Goal: Task Accomplishment & Management: Manage account settings

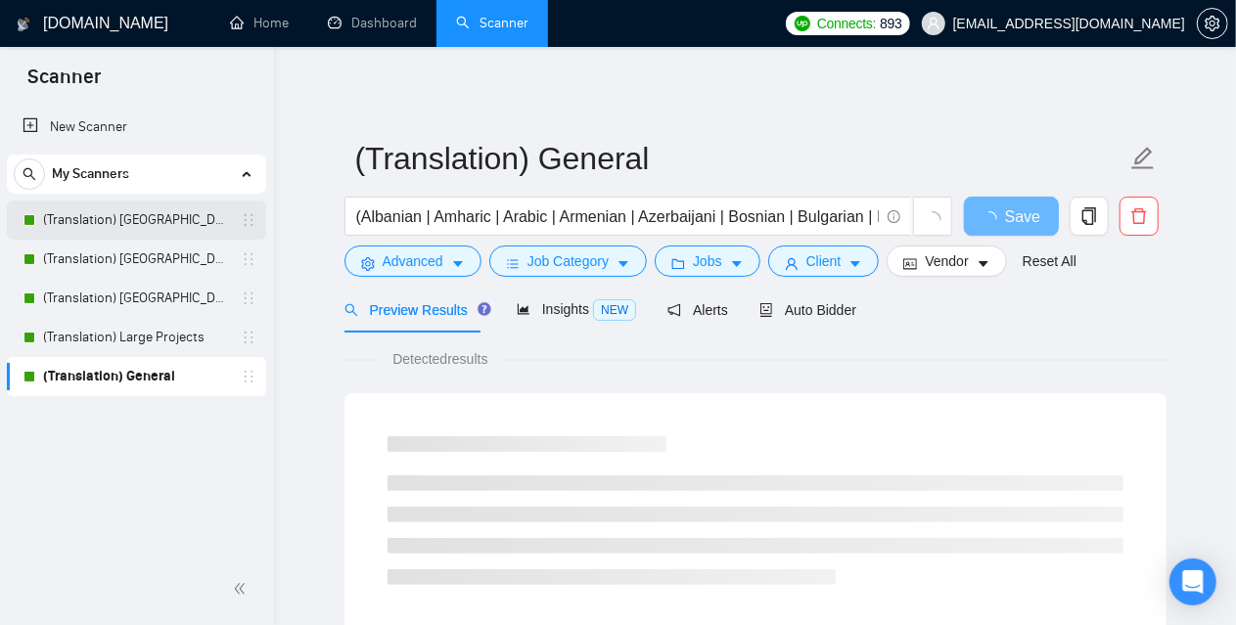
click at [100, 224] on link "(Translation) [GEOGRAPHIC_DATA]" at bounding box center [136, 220] width 186 height 39
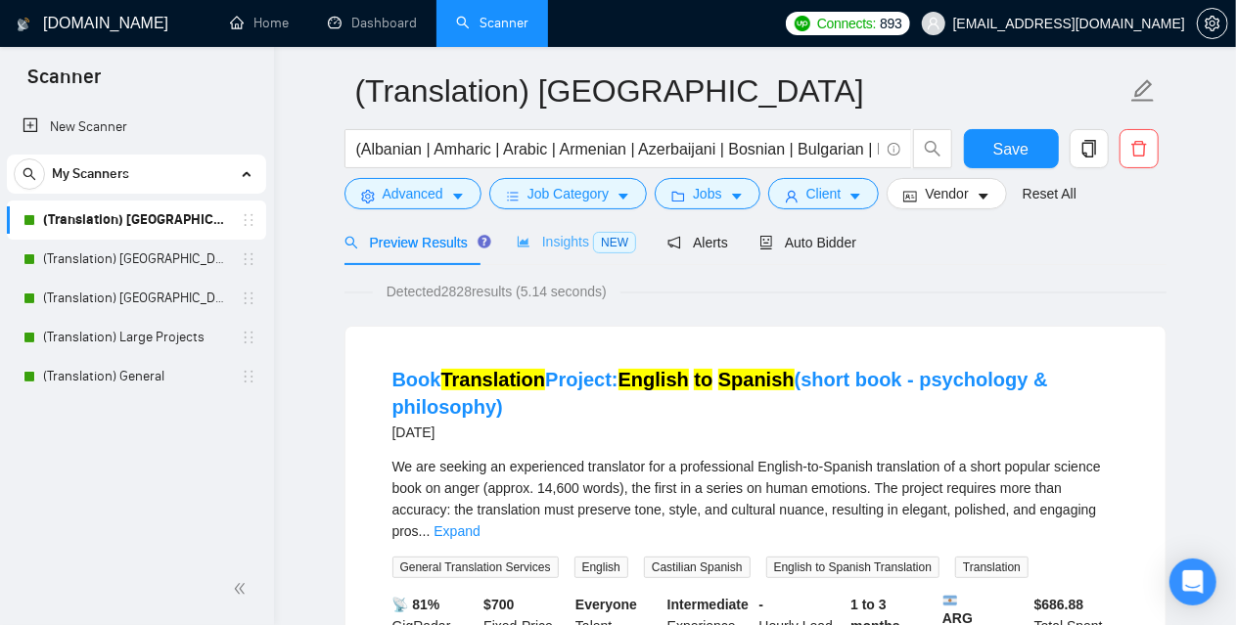
scroll to position [98, 0]
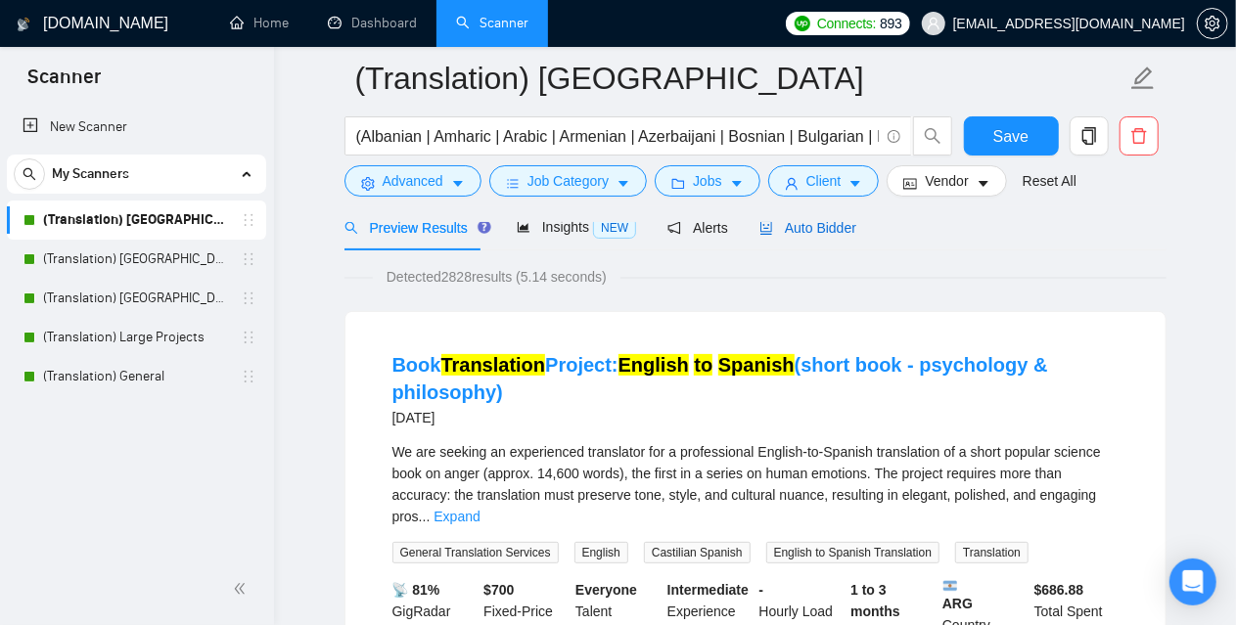
click at [834, 224] on span "Auto Bidder" at bounding box center [807, 228] width 97 height 16
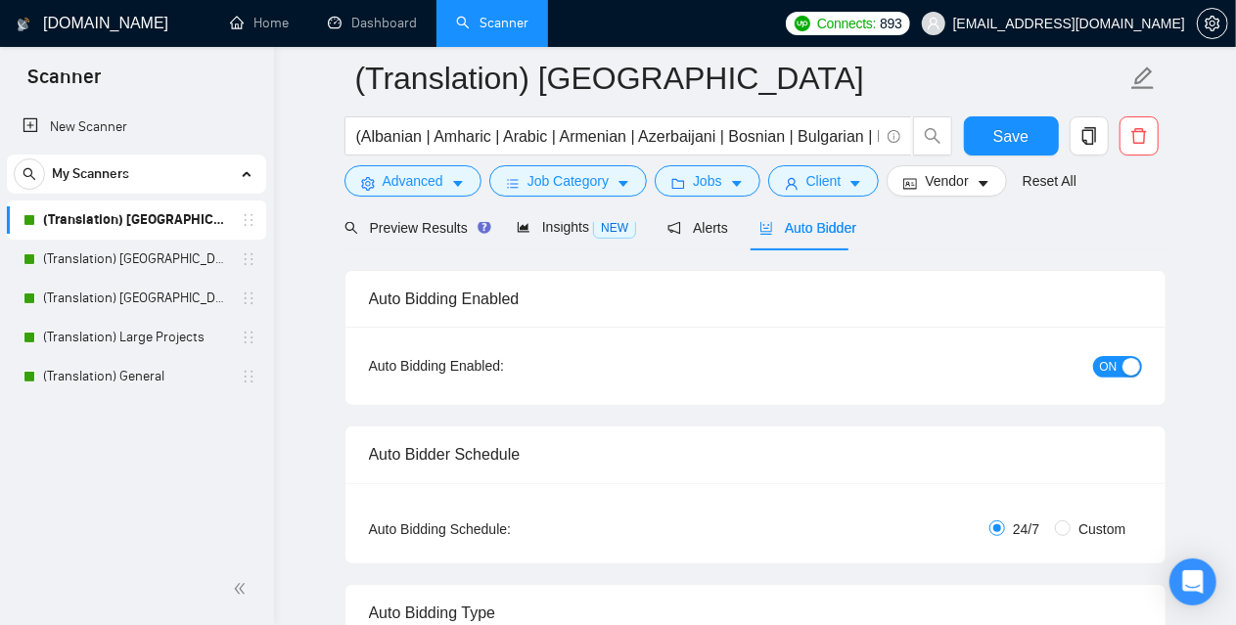
checkbox input "true"
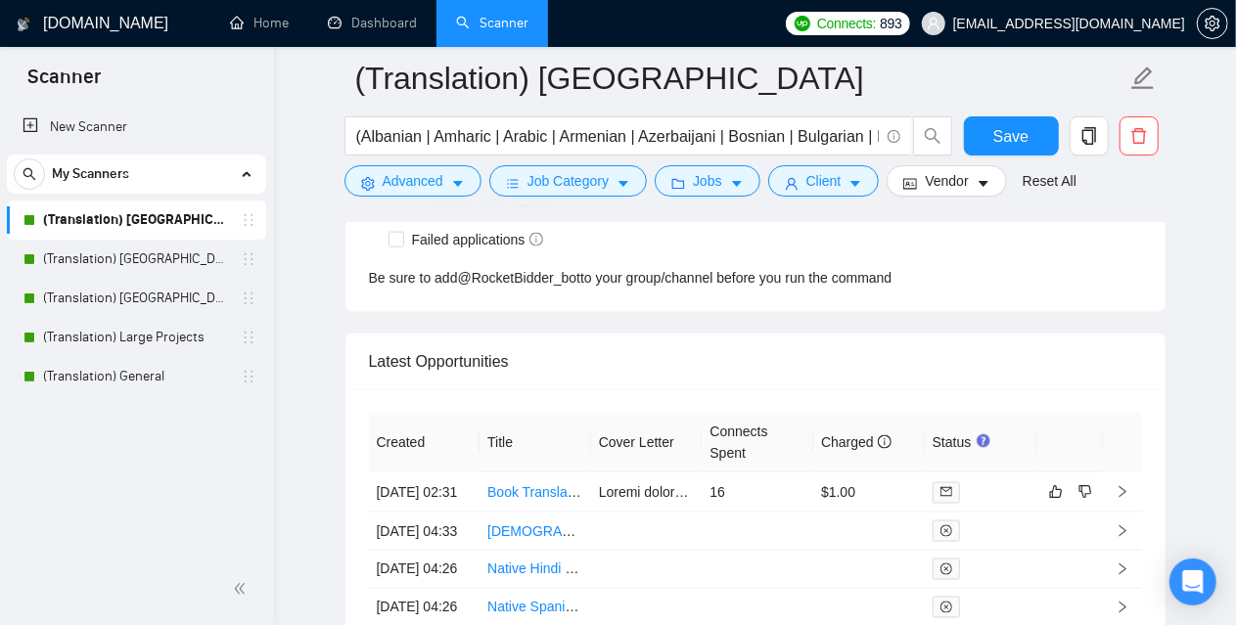
scroll to position [5088, 0]
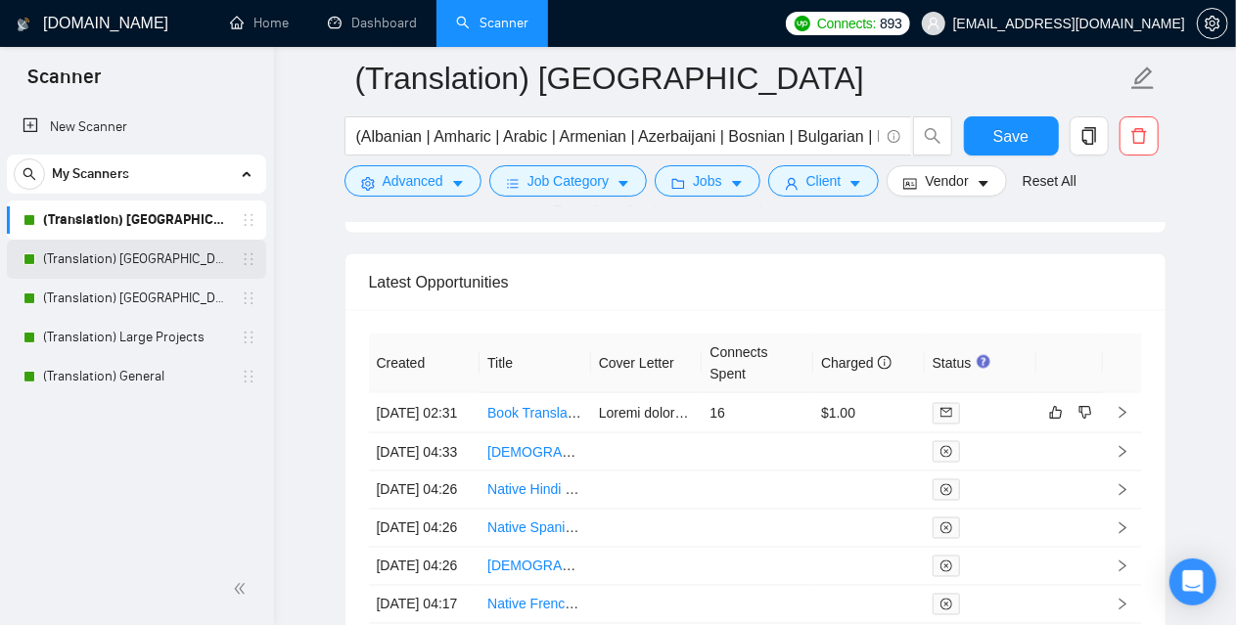
click at [193, 248] on link "(Translation) [GEOGRAPHIC_DATA]" at bounding box center [136, 259] width 186 height 39
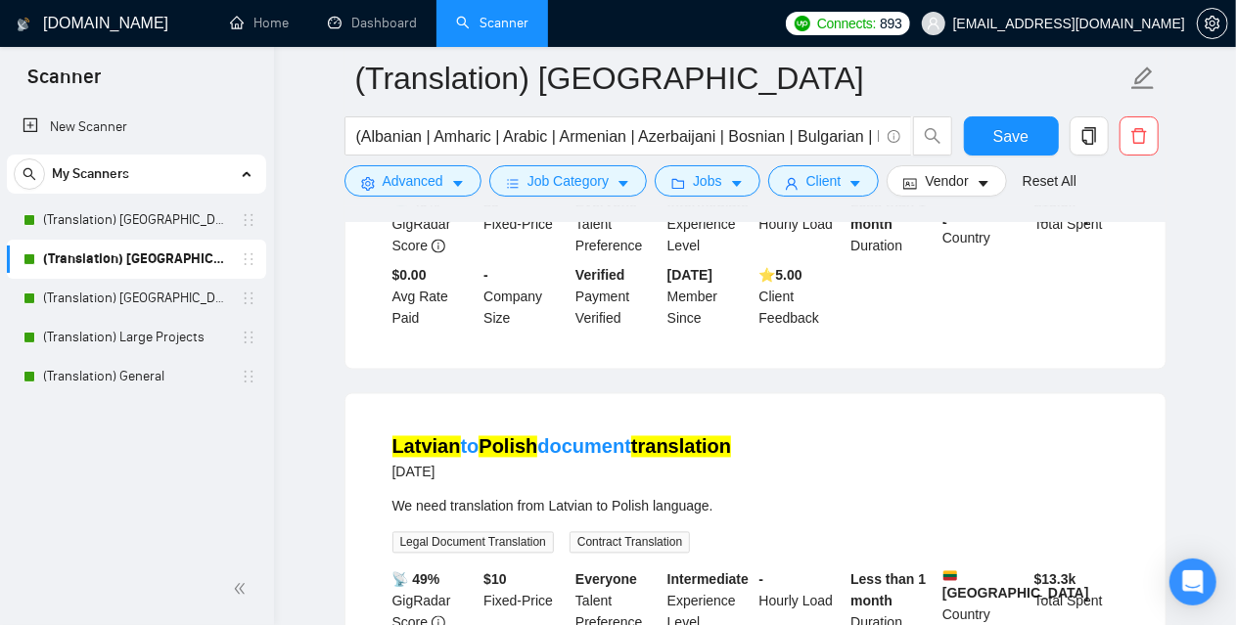
scroll to position [1646, 0]
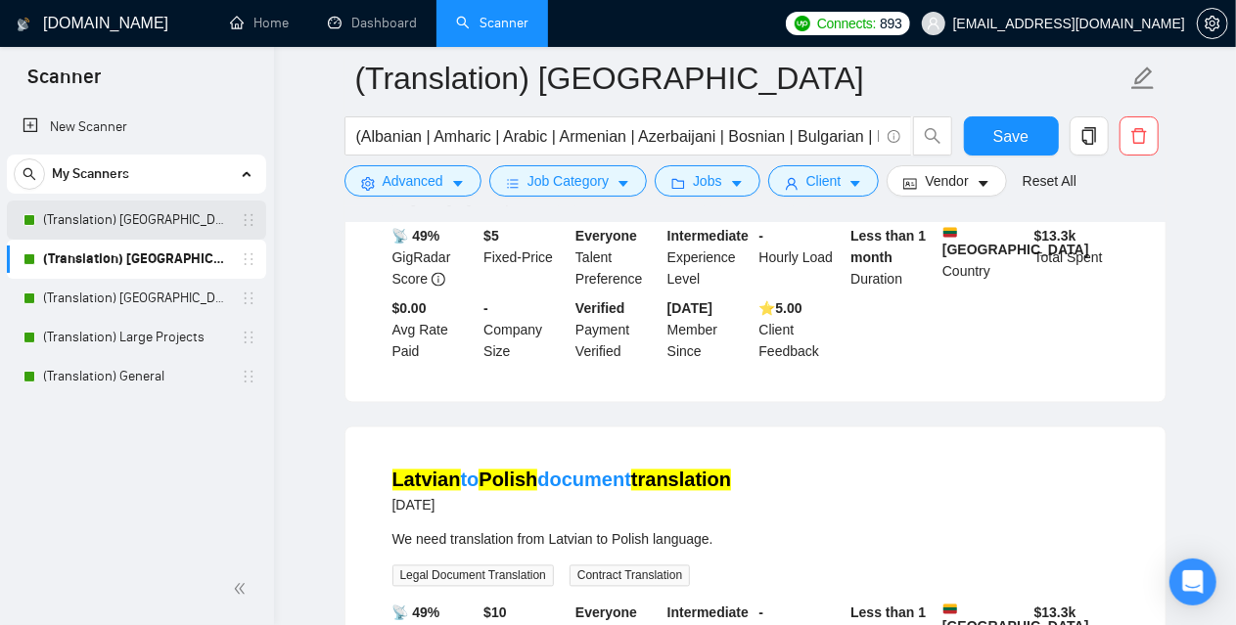
click at [129, 218] on link "(Translation) [GEOGRAPHIC_DATA]" at bounding box center [136, 220] width 186 height 39
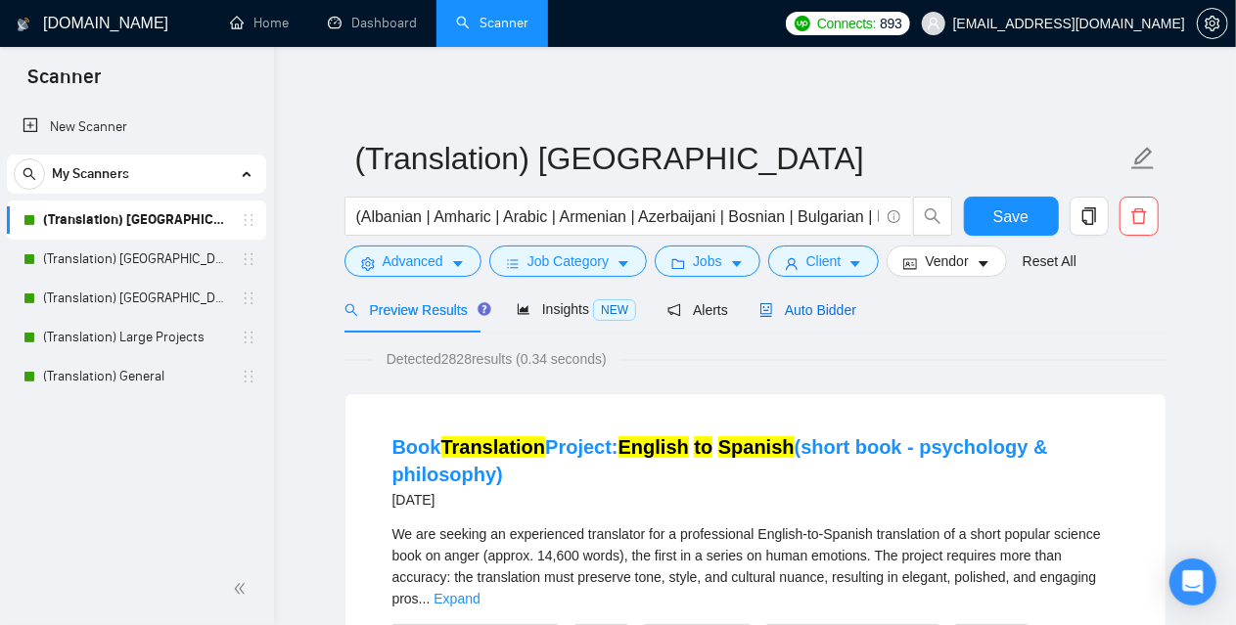
drag, startPoint x: 779, startPoint y: 308, endPoint x: 765, endPoint y: 238, distance: 71.8
click at [779, 309] on span "Auto Bidder" at bounding box center [807, 310] width 97 height 16
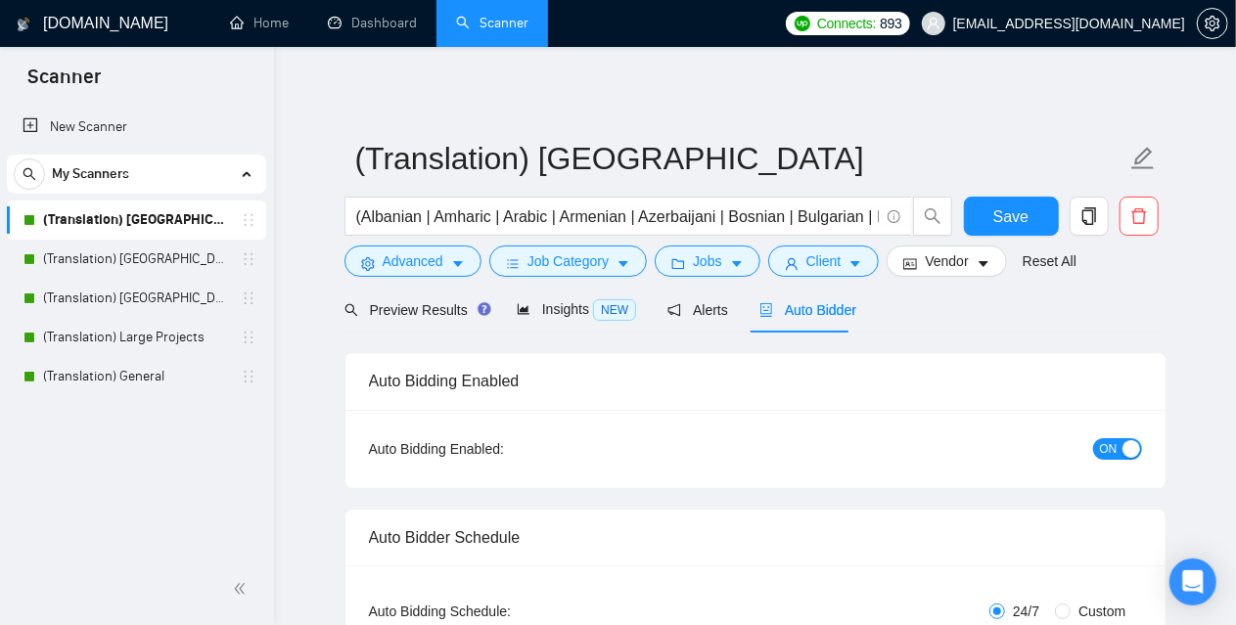
checkbox input "true"
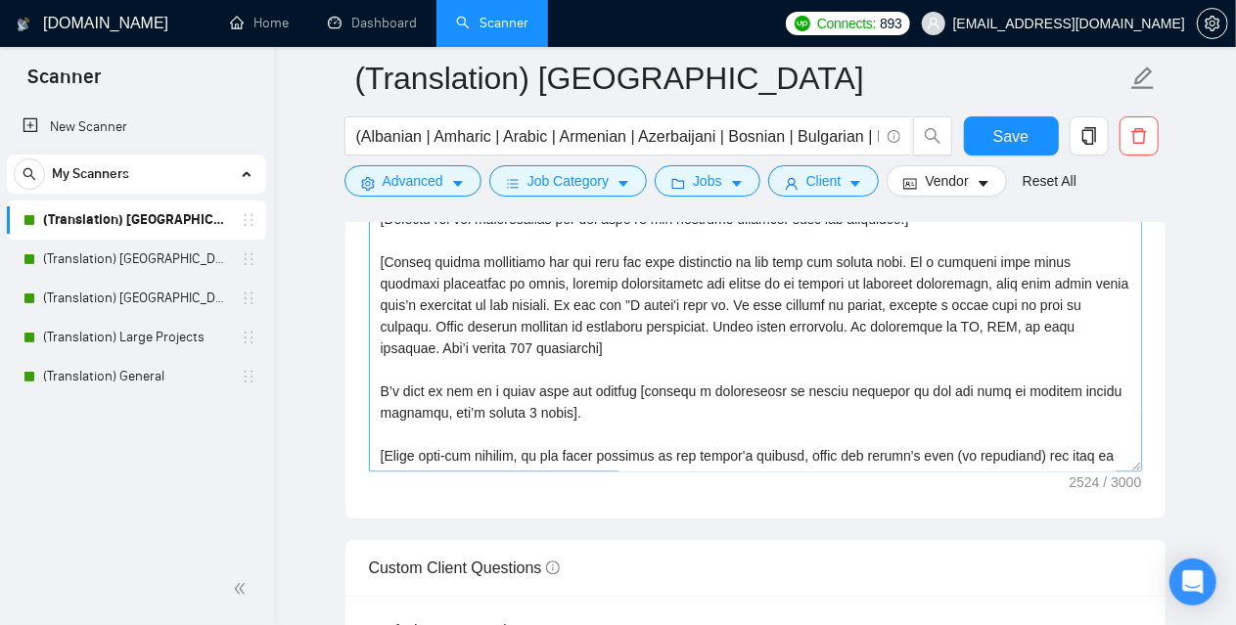
scroll to position [2446, 0]
